Goal: Task Accomplishment & Management: Use online tool/utility

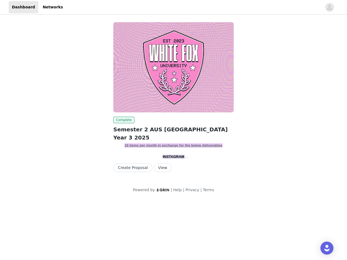
click at [173, 100] on img at bounding box center [173, 67] width 120 height 90
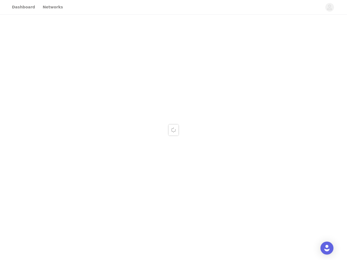
click at [173, 8] on span "Something went wrong, please try again or contact support" at bounding box center [169, 11] width 113 height 6
click at [329, 7] on div at bounding box center [173, 130] width 347 height 260
click at [173, 67] on div at bounding box center [173, 130] width 347 height 260
click at [123, 120] on div at bounding box center [173, 130] width 347 height 260
click at [131, 168] on div at bounding box center [173, 130] width 347 height 260
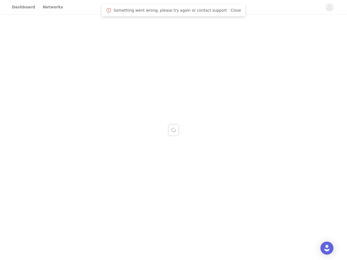
click at [158, 168] on div at bounding box center [173, 130] width 347 height 260
click at [327, 248] on img "Open Intercom Messenger" at bounding box center [326, 248] width 6 height 6
